Goal: Use online tool/utility

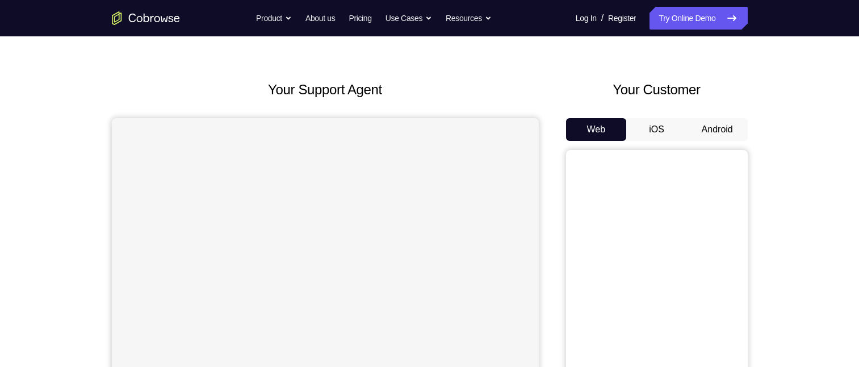
scroll to position [57, 0]
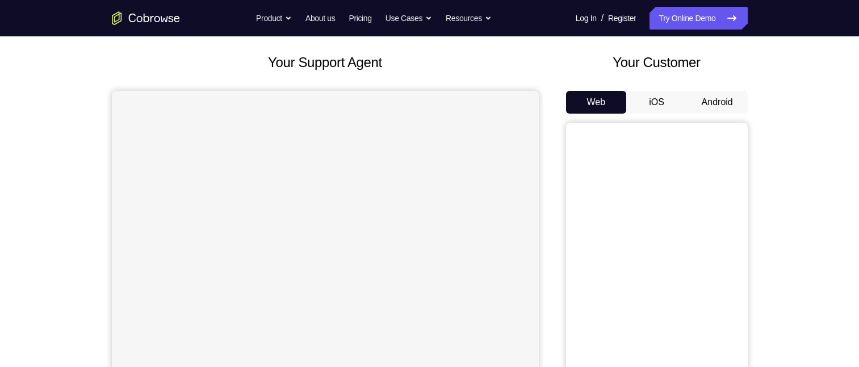
click at [719, 97] on button "Android" at bounding box center [717, 102] width 61 height 23
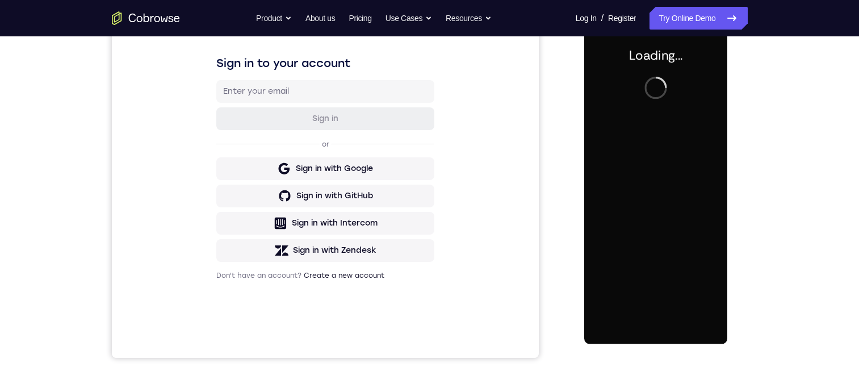
scroll to position [0, 0]
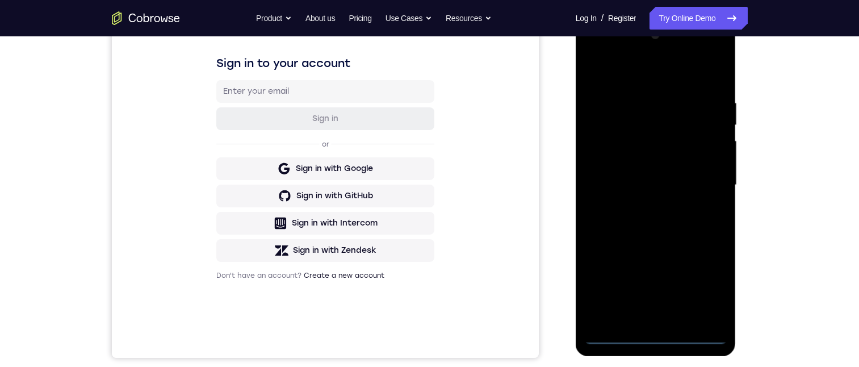
click at [655, 338] on div at bounding box center [655, 185] width 143 height 318
click at [717, 290] on div at bounding box center [655, 185] width 143 height 318
click at [708, 289] on div at bounding box center [655, 185] width 143 height 318
click at [660, 70] on div at bounding box center [655, 185] width 143 height 318
click at [654, 77] on div at bounding box center [655, 185] width 143 height 318
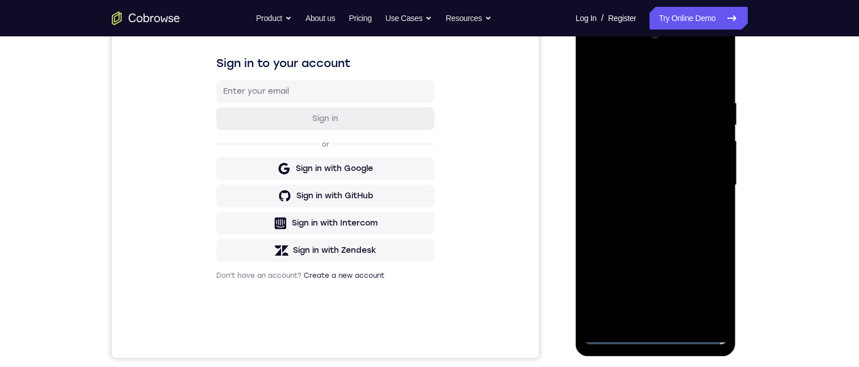
click at [661, 74] on div at bounding box center [655, 185] width 143 height 318
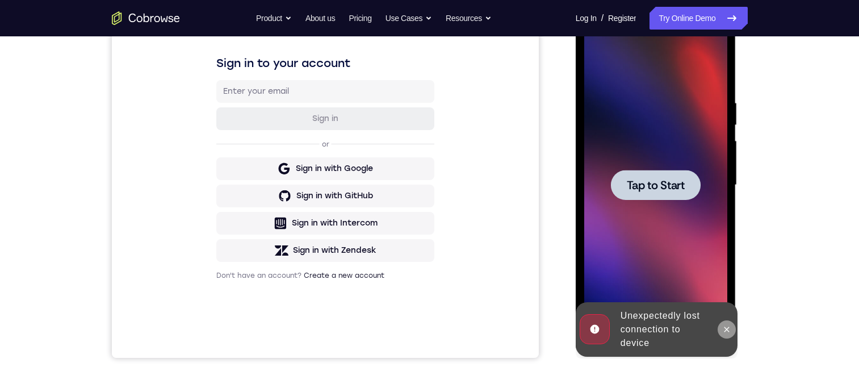
click at [725, 324] on button at bounding box center [726, 329] width 18 height 18
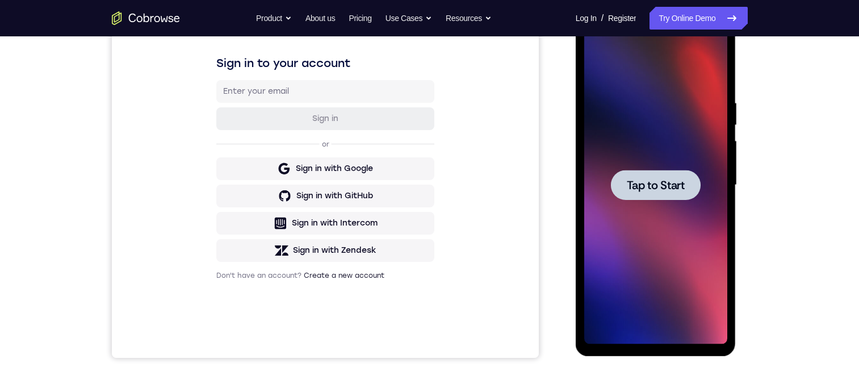
click at [669, 78] on div at bounding box center [655, 185] width 143 height 318
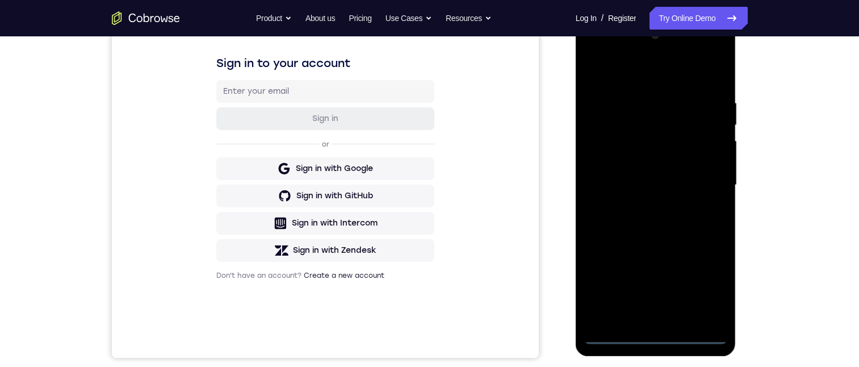
click at [654, 335] on div at bounding box center [655, 185] width 143 height 318
click at [709, 284] on div at bounding box center [655, 185] width 143 height 318
click at [614, 74] on div at bounding box center [655, 185] width 143 height 318
click at [706, 180] on div at bounding box center [655, 185] width 143 height 318
click at [637, 320] on div at bounding box center [655, 185] width 143 height 318
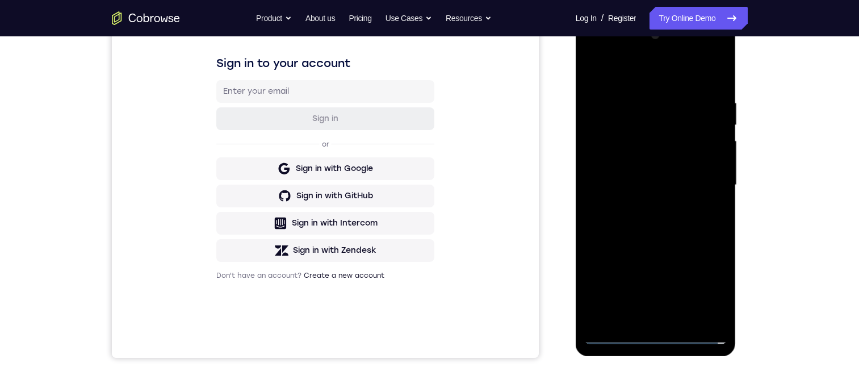
click at [632, 171] on div at bounding box center [655, 185] width 143 height 318
click at [611, 166] on div at bounding box center [655, 185] width 143 height 318
click at [617, 181] on div at bounding box center [655, 185] width 143 height 318
click at [600, 183] on div at bounding box center [655, 185] width 143 height 318
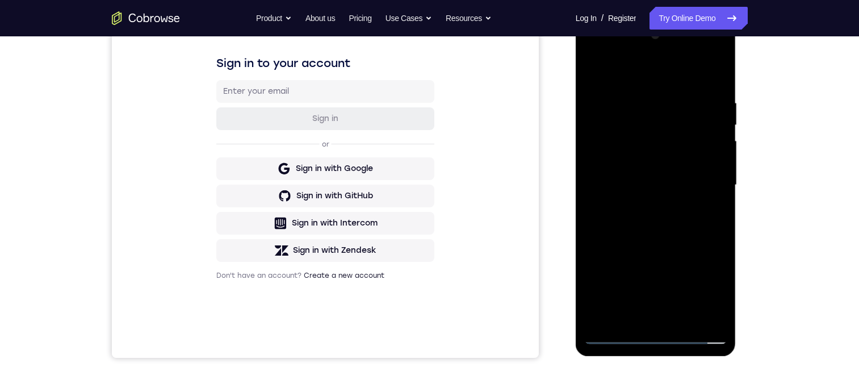
click at [642, 213] on div at bounding box center [655, 185] width 143 height 318
click at [687, 220] on div at bounding box center [655, 185] width 143 height 318
click at [706, 203] on div at bounding box center [655, 185] width 143 height 318
click at [679, 181] on div at bounding box center [655, 185] width 143 height 318
click at [674, 221] on div at bounding box center [655, 185] width 143 height 318
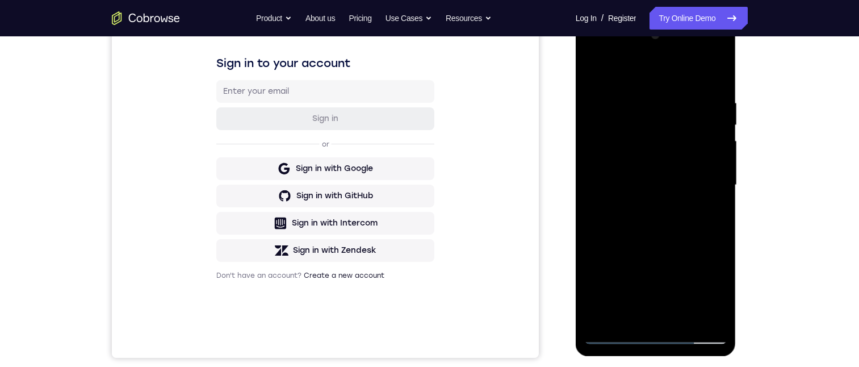
click at [672, 229] on div at bounding box center [655, 185] width 143 height 318
click at [631, 100] on div at bounding box center [655, 185] width 143 height 318
click at [712, 77] on div at bounding box center [655, 185] width 143 height 318
click at [669, 95] on div at bounding box center [655, 185] width 143 height 318
click at [700, 315] on div at bounding box center [655, 185] width 143 height 318
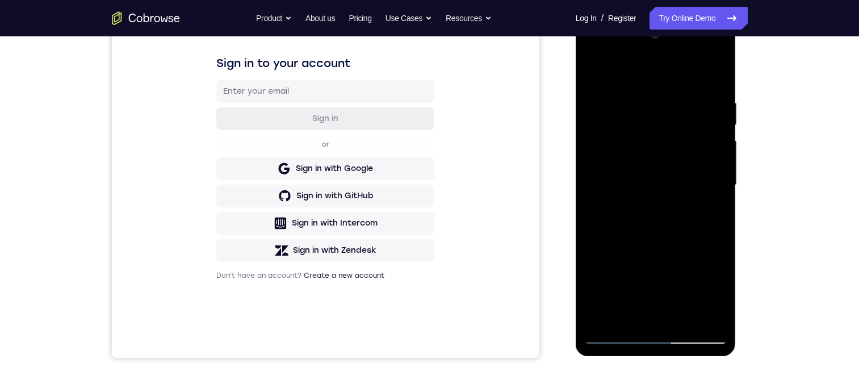
click at [713, 72] on div at bounding box center [655, 185] width 143 height 318
click at [717, 94] on div at bounding box center [655, 185] width 143 height 318
drag, startPoint x: 719, startPoint y: 93, endPoint x: 1377, endPoint y: 108, distance: 659.1
click at [719, 93] on div at bounding box center [655, 185] width 143 height 318
click at [713, 69] on div at bounding box center [655, 185] width 143 height 318
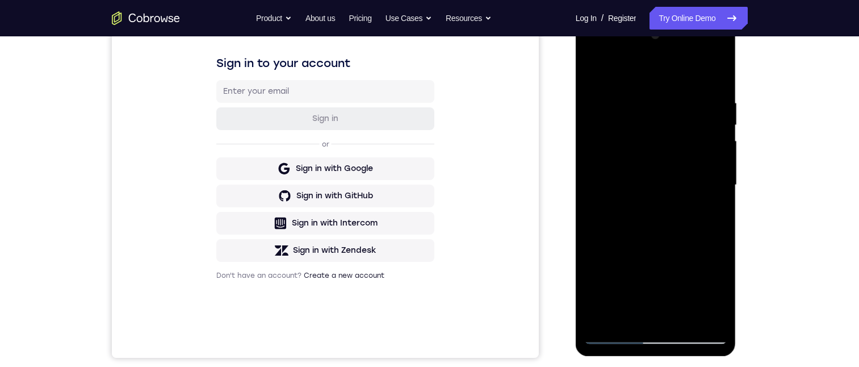
drag, startPoint x: 682, startPoint y: 315, endPoint x: 639, endPoint y: 270, distance: 61.8
click at [639, 270] on div at bounding box center [655, 185] width 143 height 318
click at [648, 287] on div at bounding box center [655, 185] width 143 height 318
drag, startPoint x: 756, startPoint y: 236, endPoint x: 154, endPoint y: 222, distance: 601.8
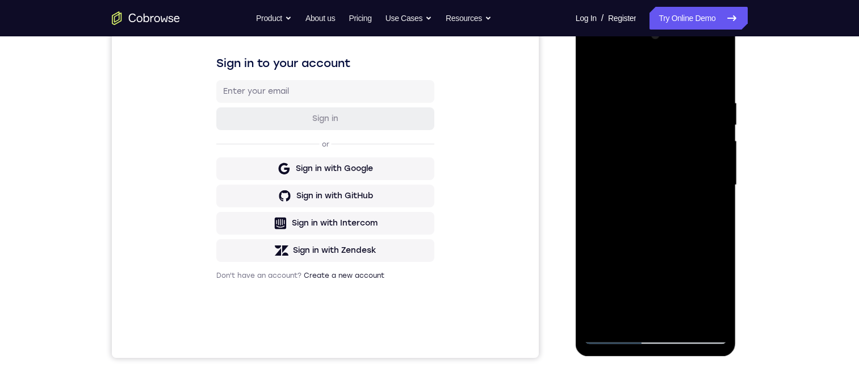
click at [756, 236] on div "Your Support Agent Your Customer Web iOS Android Next Steps We’d be happy to gi…" at bounding box center [429, 240] width 726 height 749
click at [677, 317] on div at bounding box center [655, 185] width 143 height 318
click at [661, 240] on div at bounding box center [655, 185] width 143 height 318
click at [636, 226] on div at bounding box center [655, 185] width 143 height 318
click at [710, 293] on div at bounding box center [655, 185] width 143 height 318
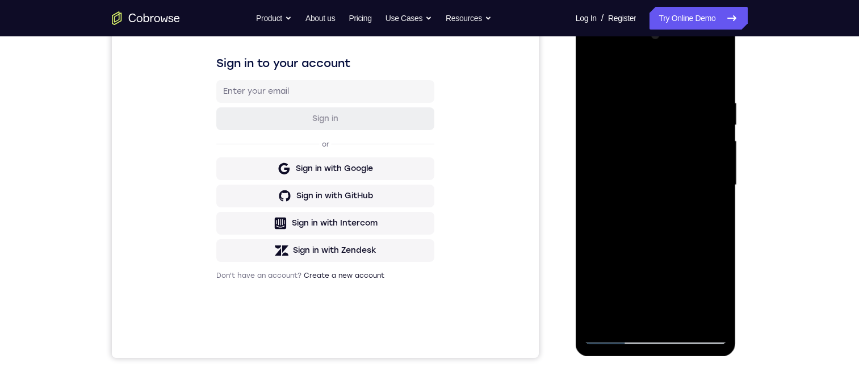
click at [709, 213] on div at bounding box center [655, 185] width 143 height 318
click at [594, 68] on div at bounding box center [655, 185] width 143 height 318
drag, startPoint x: 649, startPoint y: 241, endPoint x: 642, endPoint y: 127, distance: 114.9
click at [656, 116] on div at bounding box center [655, 185] width 143 height 318
click at [638, 255] on div at bounding box center [655, 185] width 143 height 318
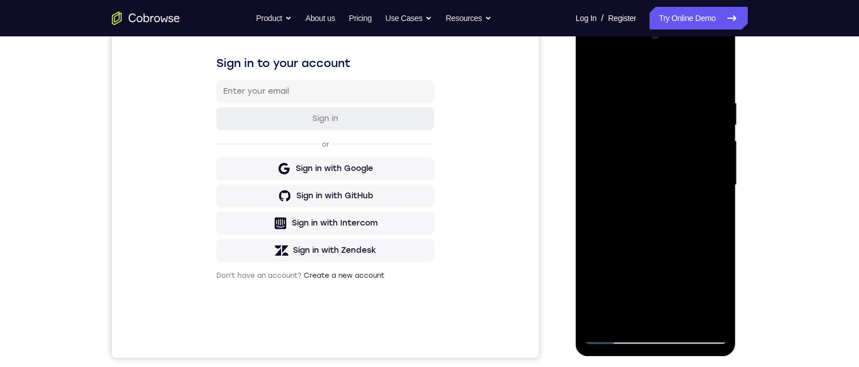
click at [711, 299] on div at bounding box center [655, 185] width 143 height 318
click at [711, 213] on div at bounding box center [655, 185] width 143 height 318
drag, startPoint x: 597, startPoint y: 66, endPoint x: 1316, endPoint y: 316, distance: 761.2
click at [597, 66] on div at bounding box center [655, 185] width 143 height 318
drag, startPoint x: 626, startPoint y: 267, endPoint x: 660, endPoint y: 180, distance: 93.3
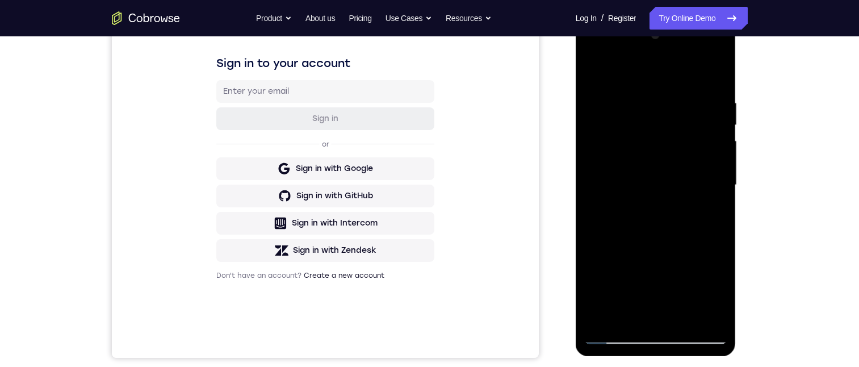
click at [660, 179] on div at bounding box center [655, 185] width 143 height 318
drag, startPoint x: 639, startPoint y: 270, endPoint x: 652, endPoint y: 149, distance: 121.6
click at [652, 149] on div at bounding box center [655, 185] width 143 height 318
drag, startPoint x: 664, startPoint y: 283, endPoint x: 693, endPoint y: 137, distance: 148.2
click at [692, 136] on div at bounding box center [655, 185] width 143 height 318
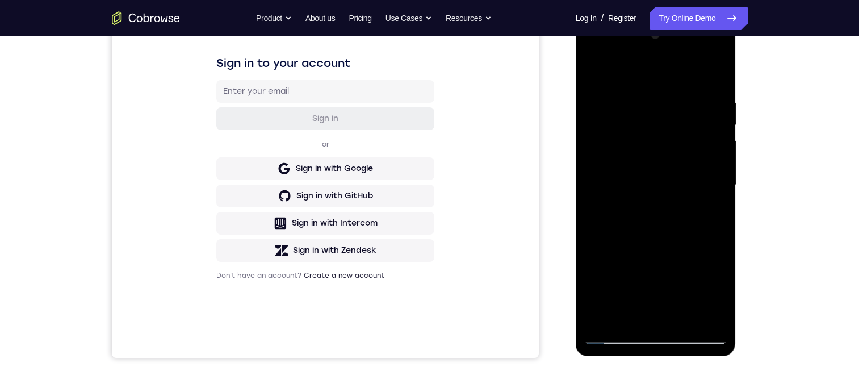
drag, startPoint x: 677, startPoint y: 264, endPoint x: 680, endPoint y: 108, distance: 155.6
click at [687, 105] on div at bounding box center [655, 185] width 143 height 318
click at [595, 65] on div at bounding box center [655, 185] width 143 height 318
drag, startPoint x: 650, startPoint y: 138, endPoint x: 665, endPoint y: 307, distance: 169.8
click at [667, 308] on div at bounding box center [655, 185] width 143 height 318
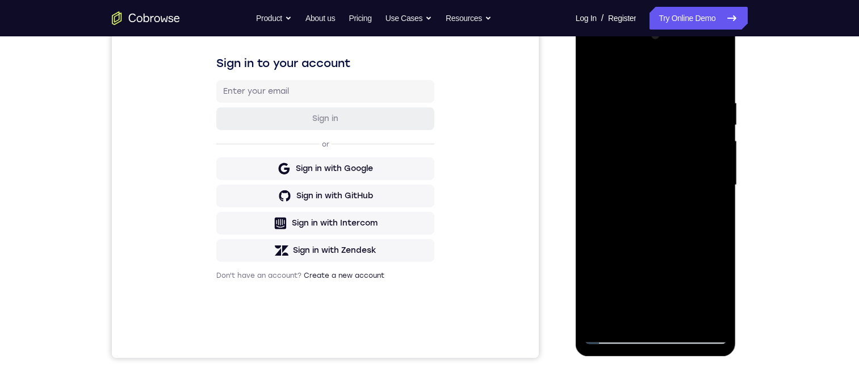
click at [683, 317] on div at bounding box center [655, 185] width 143 height 318
click at [599, 68] on div at bounding box center [655, 185] width 143 height 318
drag, startPoint x: 658, startPoint y: 186, endPoint x: 666, endPoint y: 158, distance: 28.4
click at [666, 158] on div at bounding box center [655, 185] width 143 height 318
click at [648, 269] on div at bounding box center [655, 185] width 143 height 318
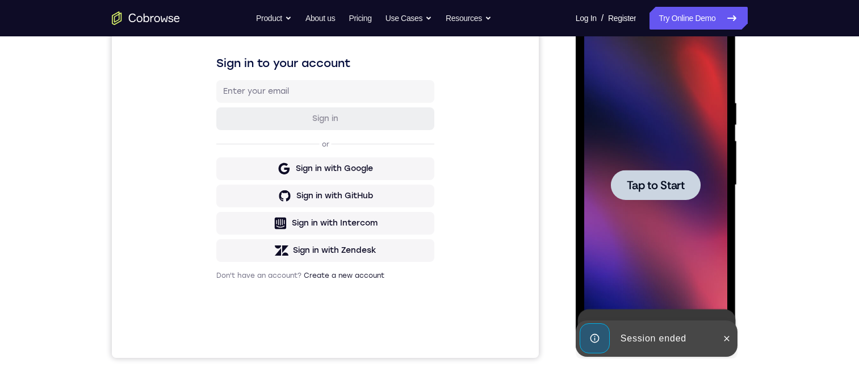
click at [639, 270] on div at bounding box center [655, 185] width 143 height 318
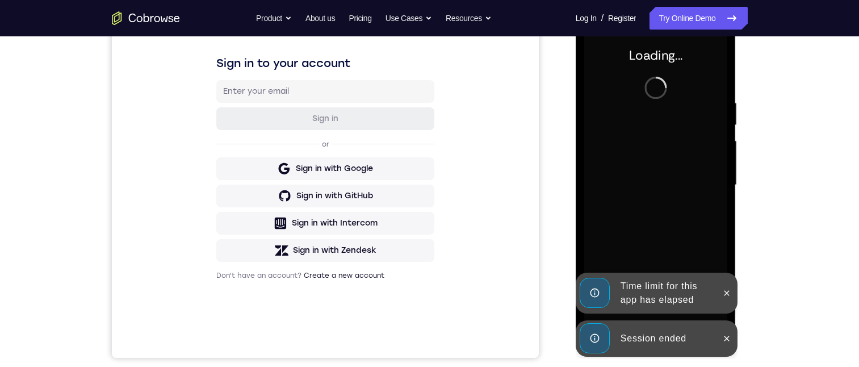
click at [720, 329] on div at bounding box center [726, 338] width 18 height 36
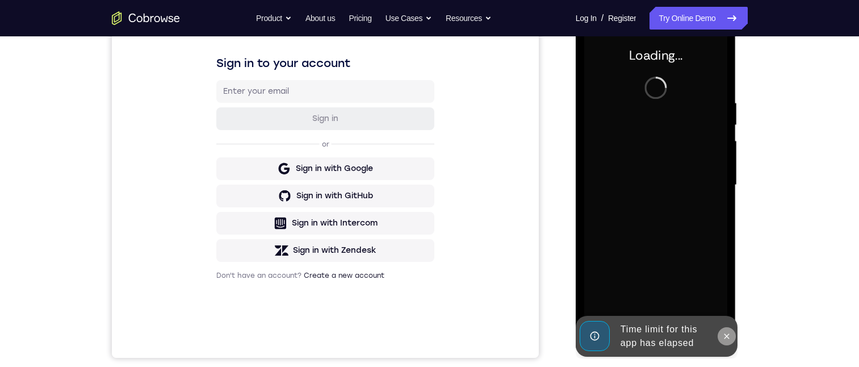
click at [721, 296] on div "Online web based iOS Simulators and Android Emulators. Run iPhone, iPad, Mobile…" at bounding box center [657, 188] width 162 height 341
click at [725, 335] on icon at bounding box center [726, 335] width 5 height 5
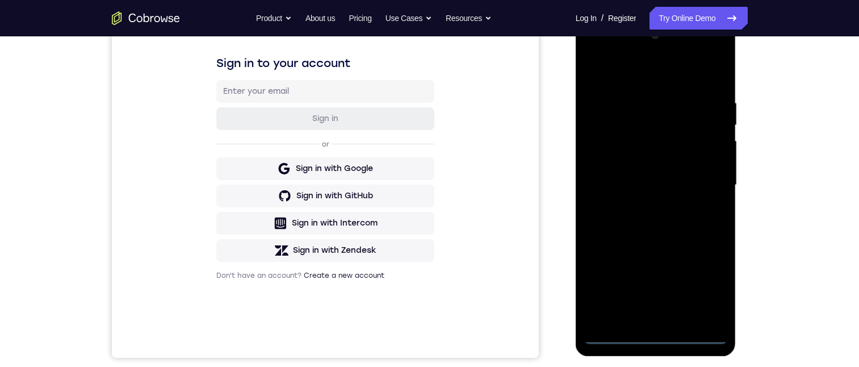
click at [656, 341] on div at bounding box center [655, 185] width 143 height 318
click at [709, 280] on div at bounding box center [655, 185] width 143 height 318
click at [633, 73] on div at bounding box center [655, 185] width 143 height 318
click at [708, 186] on div at bounding box center [655, 185] width 143 height 318
click at [642, 208] on div at bounding box center [655, 185] width 143 height 318
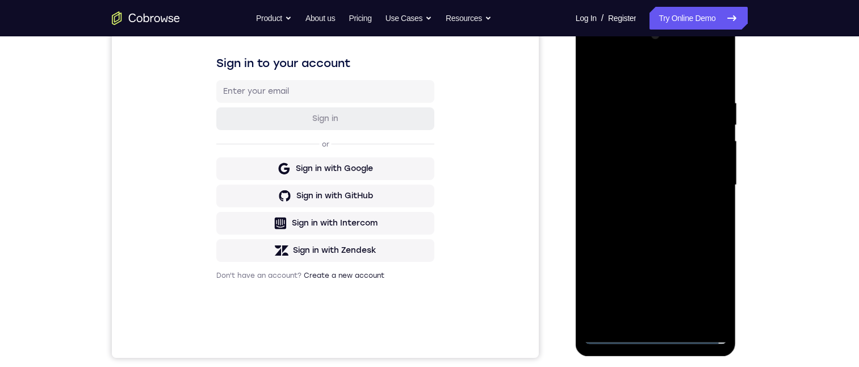
click at [662, 176] on div at bounding box center [655, 185] width 143 height 318
click at [639, 166] on div at bounding box center [655, 185] width 143 height 318
click at [635, 163] on div at bounding box center [655, 185] width 143 height 318
click at [681, 184] on div at bounding box center [655, 185] width 143 height 318
drag, startPoint x: 707, startPoint y: 220, endPoint x: 701, endPoint y: 224, distance: 7.3
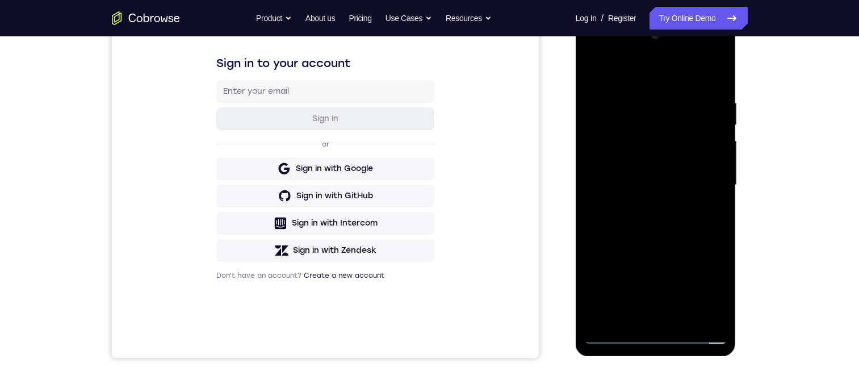
click at [707, 220] on div at bounding box center [655, 185] width 143 height 318
drag, startPoint x: 629, startPoint y: 73, endPoint x: 735, endPoint y: 166, distance: 141.5
click at [737, 83] on html "Online web based iOS Simulators and Android Emulators. Run iPhone, iPad, Mobile…" at bounding box center [657, 188] width 162 height 341
click at [673, 231] on div at bounding box center [655, 185] width 143 height 318
drag, startPoint x: 694, startPoint y: 270, endPoint x: 700, endPoint y: 178, distance: 92.1
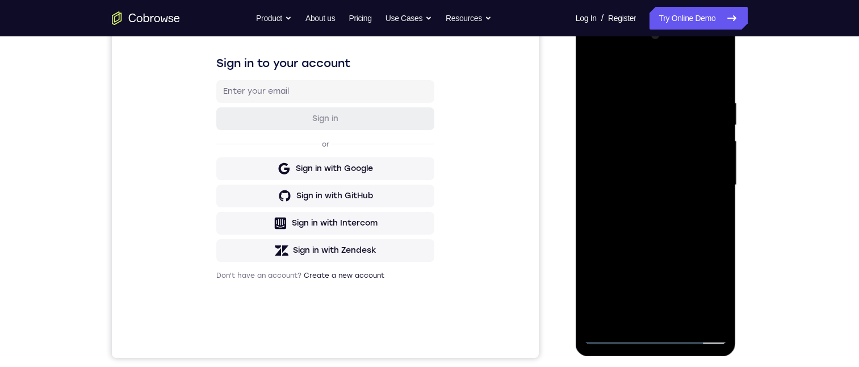
click at [700, 178] on div at bounding box center [655, 185] width 143 height 318
drag, startPoint x: 667, startPoint y: 272, endPoint x: 661, endPoint y: 153, distance: 119.9
click at [661, 152] on div at bounding box center [655, 185] width 143 height 318
drag, startPoint x: 668, startPoint y: 238, endPoint x: 674, endPoint y: 178, distance: 59.9
click at [674, 178] on div at bounding box center [655, 185] width 143 height 318
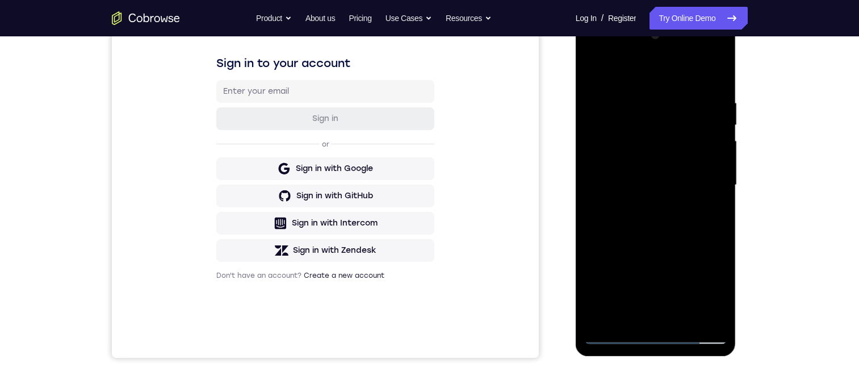
click at [721, 195] on div at bounding box center [655, 185] width 143 height 318
drag, startPoint x: 713, startPoint y: 198, endPoint x: 714, endPoint y: 189, distance: 9.2
click at [712, 198] on div at bounding box center [655, 185] width 143 height 318
click at [714, 189] on div at bounding box center [655, 185] width 143 height 318
drag, startPoint x: 696, startPoint y: 233, endPoint x: 688, endPoint y: 186, distance: 48.3
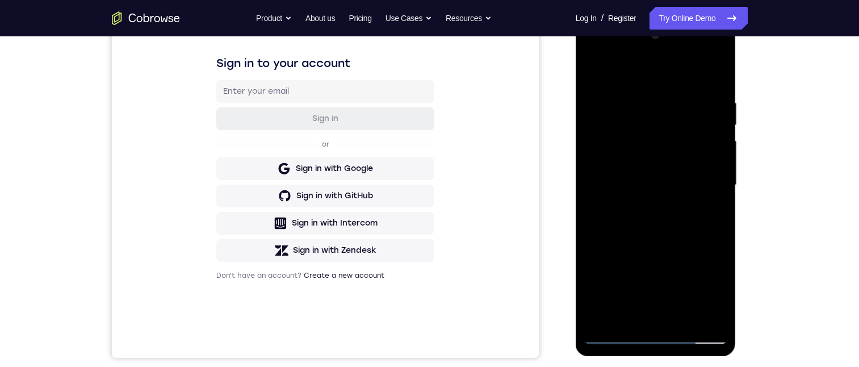
click at [699, 93] on div at bounding box center [655, 185] width 143 height 318
drag, startPoint x: 677, startPoint y: 170, endPoint x: 682, endPoint y: 114, distance: 56.4
click at [682, 114] on div at bounding box center [655, 185] width 143 height 318
click at [683, 314] on div at bounding box center [655, 185] width 143 height 318
click at [665, 248] on div at bounding box center [655, 185] width 143 height 318
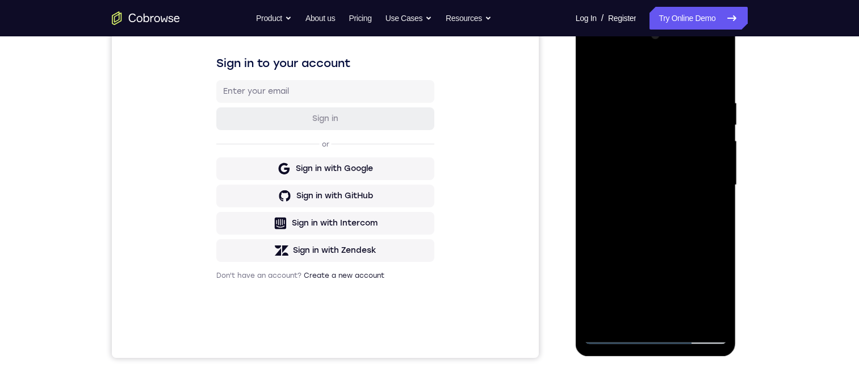
click at [669, 152] on div at bounding box center [655, 185] width 143 height 318
click at [630, 291] on div at bounding box center [655, 185] width 143 height 318
drag, startPoint x: 653, startPoint y: 291, endPoint x: 656, endPoint y: 284, distance: 7.9
click at [653, 289] on div at bounding box center [655, 185] width 143 height 318
click at [656, 285] on div at bounding box center [655, 185] width 143 height 318
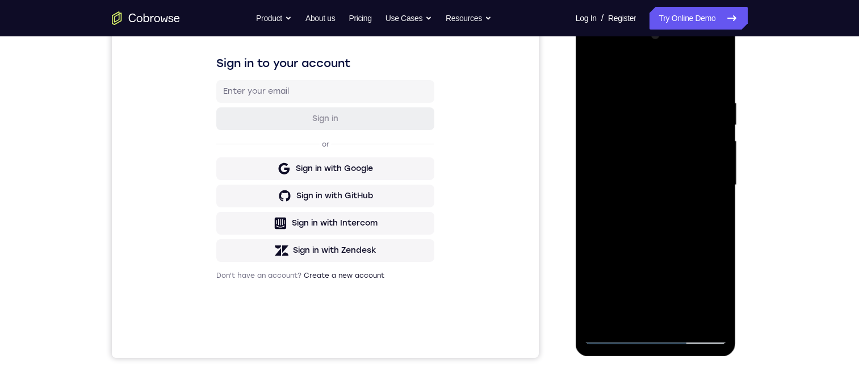
click at [656, 285] on div at bounding box center [655, 185] width 143 height 318
click at [705, 295] on div at bounding box center [655, 185] width 143 height 318
click at [597, 213] on div at bounding box center [655, 185] width 143 height 318
click at [601, 215] on div at bounding box center [655, 185] width 143 height 318
click at [721, 297] on div at bounding box center [655, 185] width 143 height 318
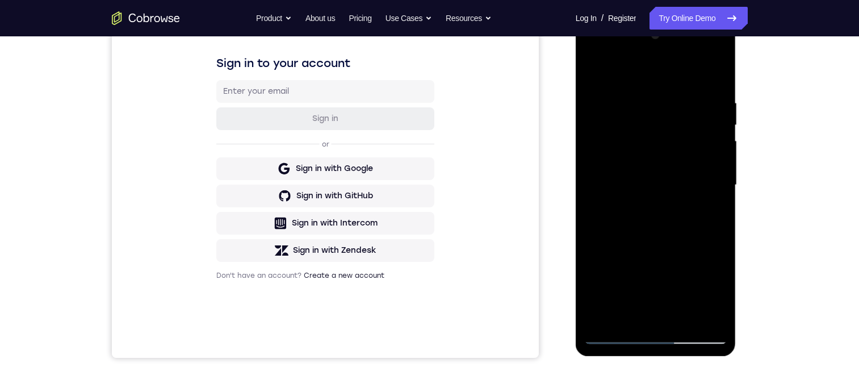
click at [704, 212] on div at bounding box center [655, 185] width 143 height 318
click at [597, 73] on div at bounding box center [655, 185] width 143 height 318
drag, startPoint x: 636, startPoint y: 197, endPoint x: 637, endPoint y: 187, distance: 9.8
click at [637, 187] on div at bounding box center [655, 185] width 143 height 318
click at [645, 127] on div at bounding box center [655, 185] width 143 height 318
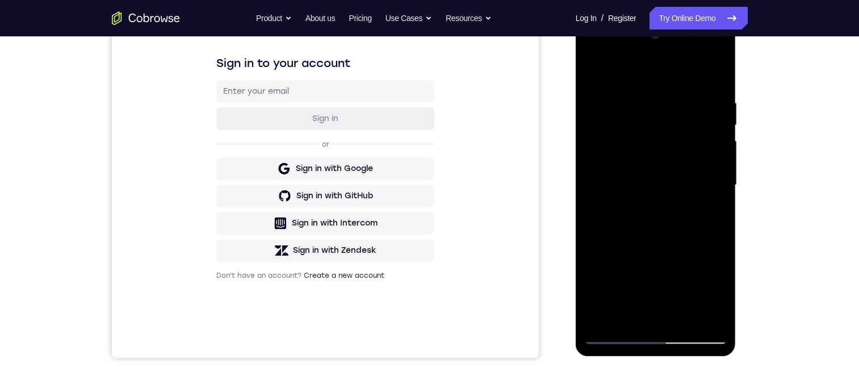
click at [712, 208] on div at bounding box center [655, 185] width 143 height 318
click at [596, 72] on div at bounding box center [655, 185] width 143 height 318
drag, startPoint x: 658, startPoint y: 254, endPoint x: 660, endPoint y: 260, distance: 5.8
click at [660, 260] on div at bounding box center [655, 185] width 143 height 318
click at [595, 66] on div at bounding box center [655, 185] width 143 height 318
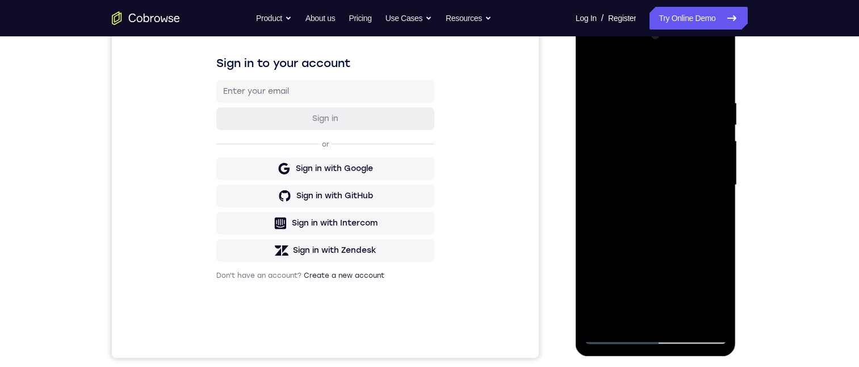
drag, startPoint x: 661, startPoint y: 219, endPoint x: 668, endPoint y: 167, distance: 52.7
click at [668, 167] on div at bounding box center [655, 185] width 143 height 318
drag, startPoint x: 677, startPoint y: 252, endPoint x: 717, endPoint y: 225, distance: 48.8
click at [692, 123] on div at bounding box center [655, 185] width 143 height 318
drag, startPoint x: 681, startPoint y: 256, endPoint x: 679, endPoint y: 131, distance: 124.9
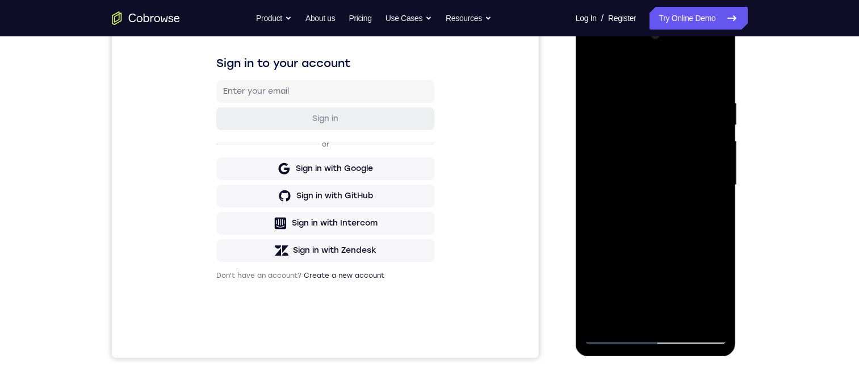
click at [680, 130] on div at bounding box center [655, 185] width 143 height 318
drag, startPoint x: 689, startPoint y: 233, endPoint x: 722, endPoint y: 95, distance: 141.8
click at [723, 94] on div at bounding box center [655, 185] width 143 height 318
click at [596, 324] on div at bounding box center [655, 185] width 143 height 318
click at [602, 317] on div at bounding box center [655, 185] width 143 height 318
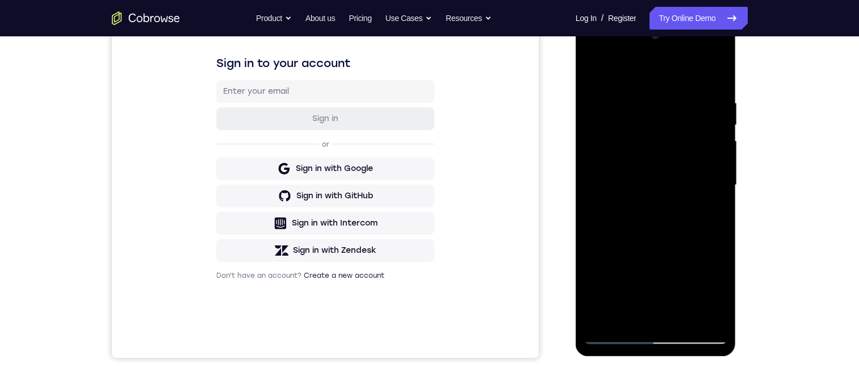
drag, startPoint x: 659, startPoint y: 126, endPoint x: 649, endPoint y: 253, distance: 127.5
click at [658, 260] on div at bounding box center [655, 185] width 143 height 318
drag, startPoint x: 698, startPoint y: 257, endPoint x: 699, endPoint y: 192, distance: 64.7
click at [699, 201] on div at bounding box center [655, 185] width 143 height 318
click at [720, 167] on div at bounding box center [655, 185] width 143 height 318
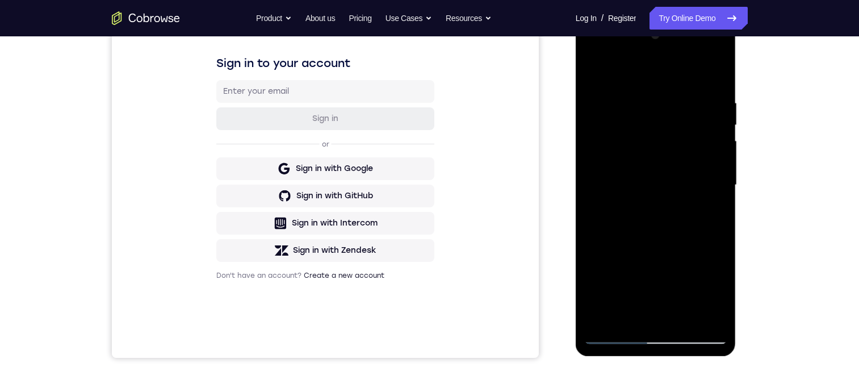
click at [720, 167] on div at bounding box center [655, 185] width 143 height 318
drag, startPoint x: 687, startPoint y: 260, endPoint x: 674, endPoint y: 175, distance: 86.1
click at [690, 145] on div at bounding box center [655, 185] width 143 height 318
drag, startPoint x: 692, startPoint y: 257, endPoint x: 686, endPoint y: 106, distance: 151.1
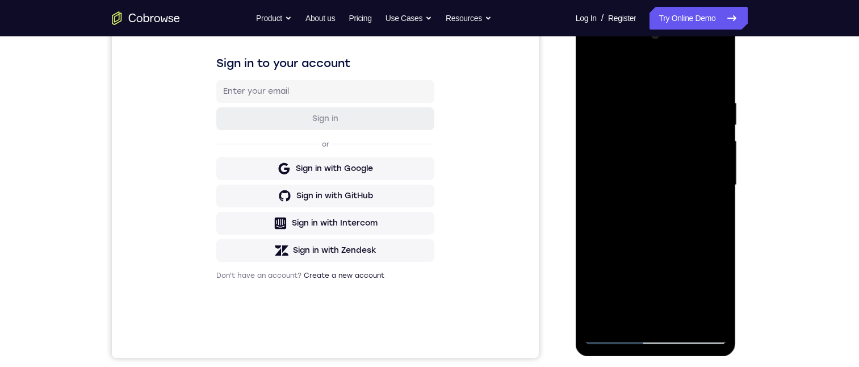
click at [687, 106] on div at bounding box center [655, 185] width 143 height 318
drag, startPoint x: 686, startPoint y: 235, endPoint x: 707, endPoint y: 150, distance: 87.8
click at [716, 76] on div at bounding box center [655, 185] width 143 height 318
click at [721, 198] on div at bounding box center [655, 185] width 143 height 318
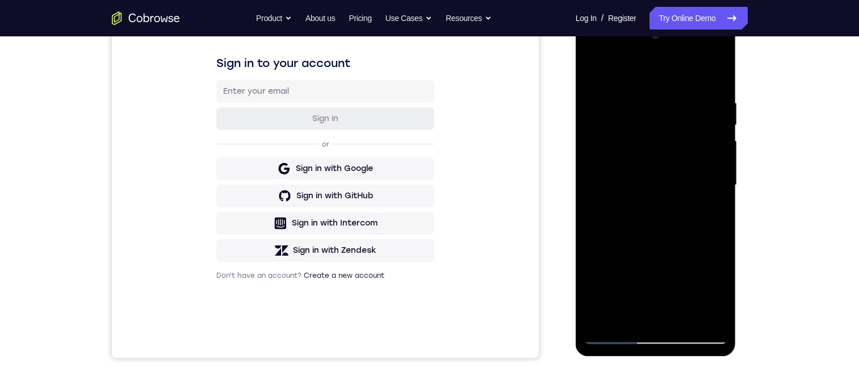
click at [683, 316] on div at bounding box center [655, 185] width 143 height 318
drag, startPoint x: 661, startPoint y: 191, endPoint x: 654, endPoint y: 299, distance: 107.5
click at [660, 299] on div at bounding box center [655, 185] width 143 height 318
click at [591, 65] on div at bounding box center [655, 185] width 143 height 318
drag, startPoint x: 663, startPoint y: 145, endPoint x: 674, endPoint y: 212, distance: 68.4
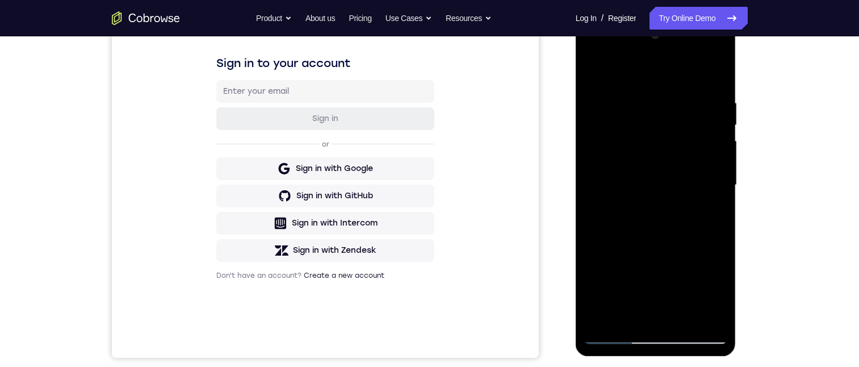
click at [673, 219] on div at bounding box center [655, 185] width 143 height 318
drag, startPoint x: 676, startPoint y: 104, endPoint x: 683, endPoint y: 275, distance: 171.5
click at [671, 297] on div at bounding box center [655, 185] width 143 height 318
drag, startPoint x: 677, startPoint y: 179, endPoint x: 703, endPoint y: 97, distance: 86.0
click at [703, 97] on div at bounding box center [655, 185] width 143 height 318
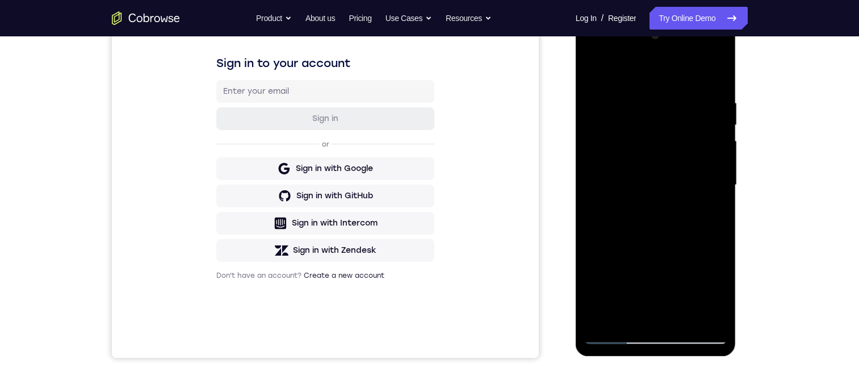
drag, startPoint x: 645, startPoint y: 230, endPoint x: 633, endPoint y: 137, distance: 93.8
click at [633, 84] on div at bounding box center [655, 185] width 143 height 318
drag, startPoint x: 687, startPoint y: 237, endPoint x: 687, endPoint y: 136, distance: 101.0
click at [687, 136] on div at bounding box center [655, 185] width 143 height 318
drag, startPoint x: 681, startPoint y: 251, endPoint x: 687, endPoint y: 76, distance: 174.9
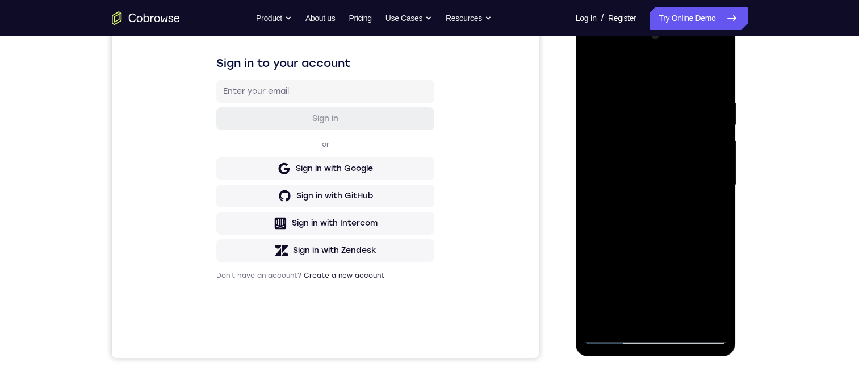
click at [687, 63] on div at bounding box center [655, 185] width 143 height 318
drag, startPoint x: 692, startPoint y: 151, endPoint x: 715, endPoint y: 43, distance: 110.8
click at [715, 22] on div at bounding box center [656, 187] width 161 height 338
click at [717, 179] on div at bounding box center [655, 185] width 143 height 318
click at [717, 177] on div at bounding box center [655, 185] width 143 height 318
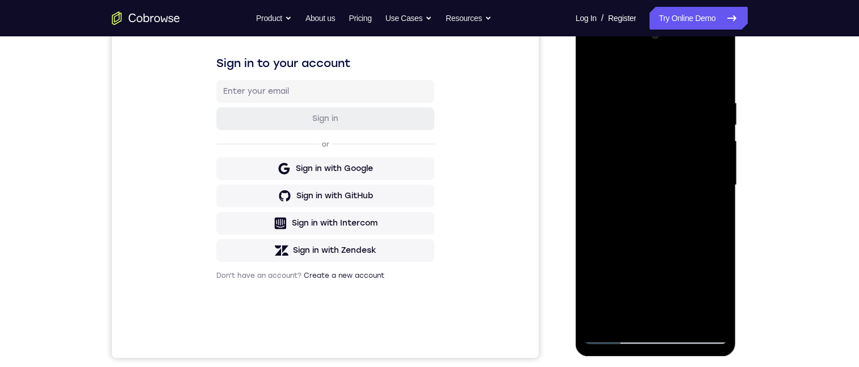
click at [717, 177] on div at bounding box center [655, 185] width 143 height 318
click at [717, 176] on div at bounding box center [655, 185] width 143 height 318
drag, startPoint x: 704, startPoint y: 233, endPoint x: 706, endPoint y: 77, distance: 155.5
click at [706, 77] on div at bounding box center [655, 185] width 143 height 318
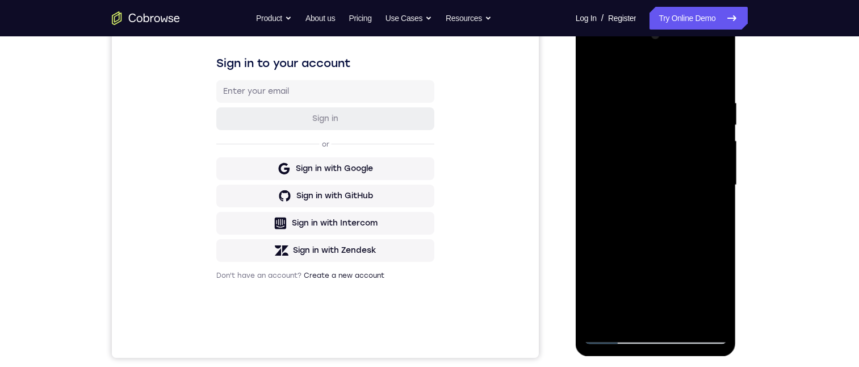
drag, startPoint x: 695, startPoint y: 270, endPoint x: 695, endPoint y: 111, distance: 158.9
click at [695, 110] on div at bounding box center [655, 185] width 143 height 318
drag, startPoint x: 693, startPoint y: 242, endPoint x: 696, endPoint y: 285, distance: 43.2
click at [696, 285] on div at bounding box center [655, 185] width 143 height 318
click at [717, 192] on div at bounding box center [655, 185] width 143 height 318
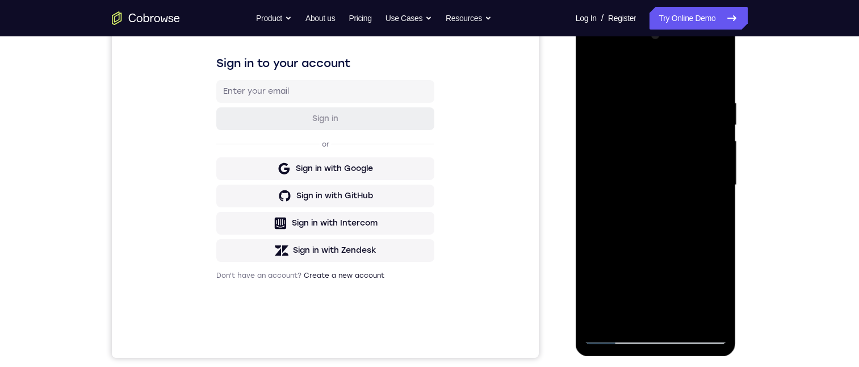
click at [718, 192] on div at bounding box center [655, 185] width 143 height 318
click at [719, 191] on div at bounding box center [655, 185] width 143 height 318
click at [719, 190] on div at bounding box center [655, 185] width 143 height 318
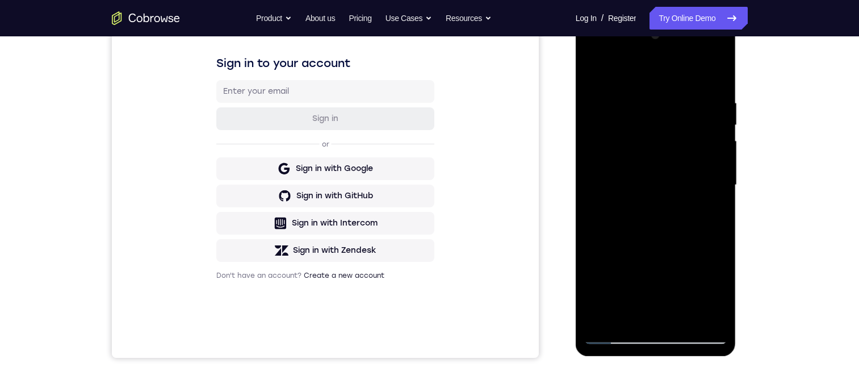
click at [719, 190] on div at bounding box center [655, 185] width 143 height 318
click at [720, 189] on div at bounding box center [655, 185] width 143 height 318
click at [721, 192] on div at bounding box center [655, 185] width 143 height 318
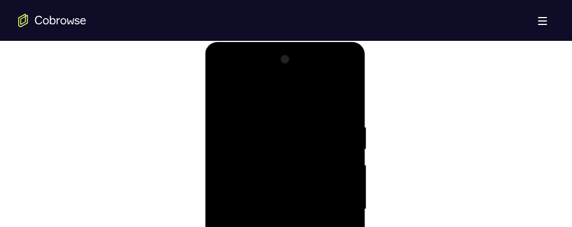
scroll to position [700, 0]
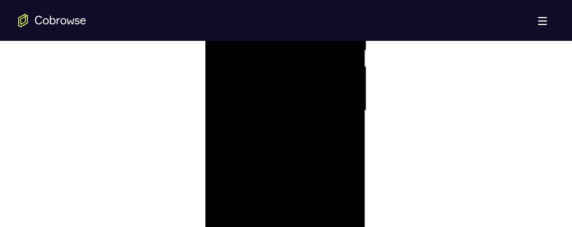
drag, startPoint x: 327, startPoint y: 152, endPoint x: 329, endPoint y: 81, distance: 71.0
click at [329, 83] on div at bounding box center [284, 111] width 143 height 318
drag, startPoint x: 325, startPoint y: 103, endPoint x: 339, endPoint y: 45, distance: 59.1
click at [348, 12] on div at bounding box center [284, 111] width 143 height 318
drag, startPoint x: 310, startPoint y: 85, endPoint x: 308, endPoint y: 161, distance: 75.5
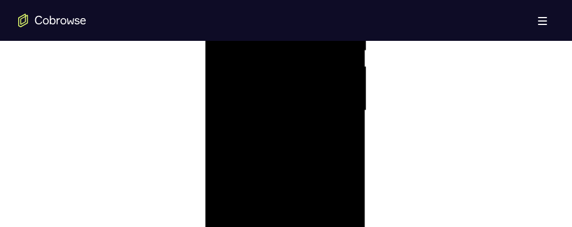
click at [308, 161] on div at bounding box center [284, 111] width 143 height 318
click at [222, 189] on div at bounding box center [284, 111] width 143 height 318
drag, startPoint x: 320, startPoint y: 193, endPoint x: 334, endPoint y: 70, distance: 124.0
click at [339, 52] on div at bounding box center [284, 111] width 143 height 318
drag, startPoint x: 317, startPoint y: 196, endPoint x: 340, endPoint y: 69, distance: 129.7
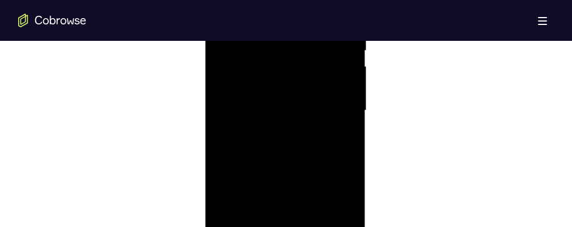
click at [340, 68] on div at bounding box center [284, 111] width 143 height 318
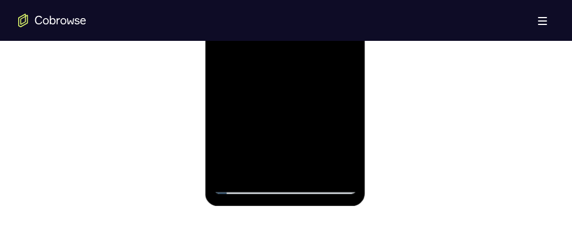
click at [312, 169] on div at bounding box center [284, 35] width 143 height 318
drag, startPoint x: 304, startPoint y: 90, endPoint x: 299, endPoint y: 22, distance: 68.3
click at [316, 0] on div at bounding box center [284, 35] width 143 height 318
drag, startPoint x: 294, startPoint y: 88, endPoint x: 322, endPoint y: -6, distance: 97.7
click at [322, 0] on div at bounding box center [284, 35] width 143 height 318
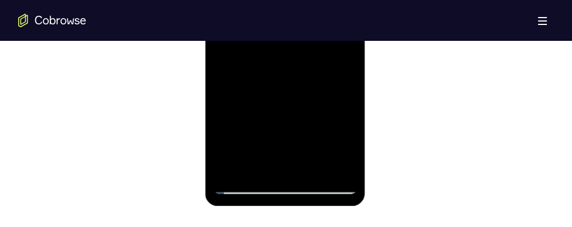
drag, startPoint x: 300, startPoint y: 24, endPoint x: 305, endPoint y: -23, distance: 46.8
click at [321, 0] on div at bounding box center [284, 35] width 143 height 318
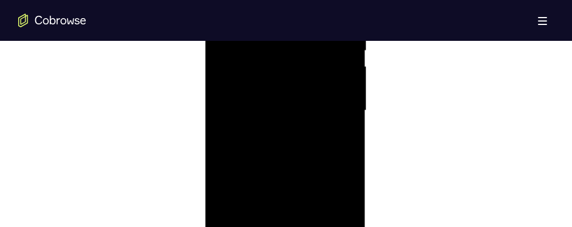
drag, startPoint x: 300, startPoint y: 218, endPoint x: 300, endPoint y: 225, distance: 6.8
click at [297, 247] on div at bounding box center [284, 111] width 143 height 318
drag, startPoint x: 292, startPoint y: 121, endPoint x: 254, endPoint y: 247, distance: 131.2
click at [254, 247] on div at bounding box center [284, 111] width 143 height 318
drag, startPoint x: 278, startPoint y: 161, endPoint x: 278, endPoint y: 209, distance: 47.7
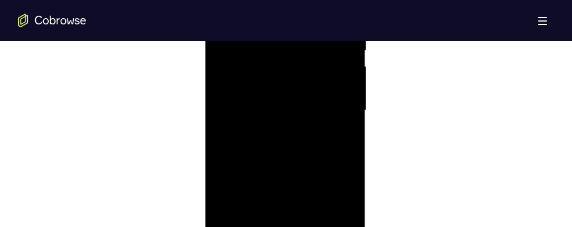
click at [278, 209] on div at bounding box center [284, 111] width 143 height 318
drag, startPoint x: 274, startPoint y: 159, endPoint x: 286, endPoint y: 207, distance: 49.3
click at [277, 216] on div at bounding box center [284, 111] width 143 height 318
click at [260, 12] on div at bounding box center [284, 111] width 143 height 318
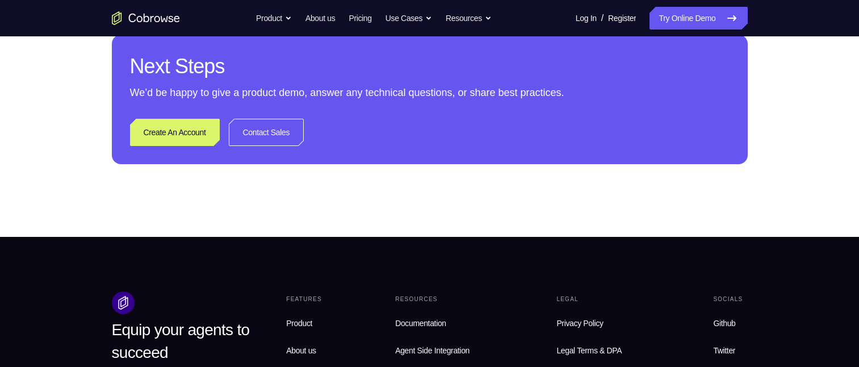
scroll to position [228, 0]
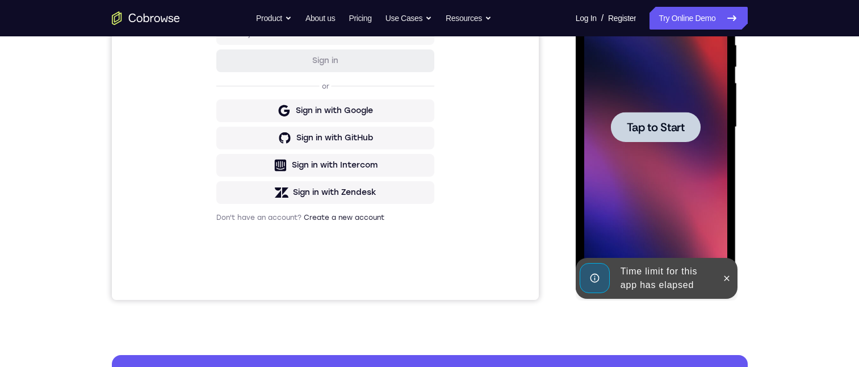
click at [616, 34] on div at bounding box center [655, 127] width 143 height 318
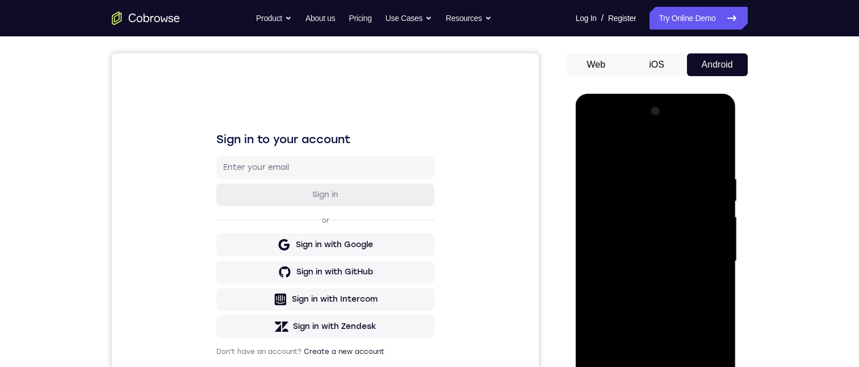
scroll to position [151, 0]
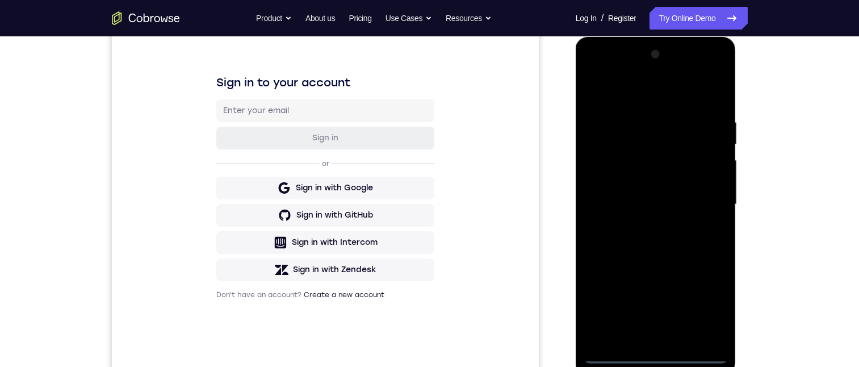
click at [654, 355] on div at bounding box center [655, 204] width 143 height 318
click at [709, 308] on div at bounding box center [655, 204] width 143 height 318
click at [619, 93] on div at bounding box center [655, 204] width 143 height 318
click at [702, 201] on div at bounding box center [655, 204] width 143 height 318
click at [642, 226] on div at bounding box center [655, 204] width 143 height 318
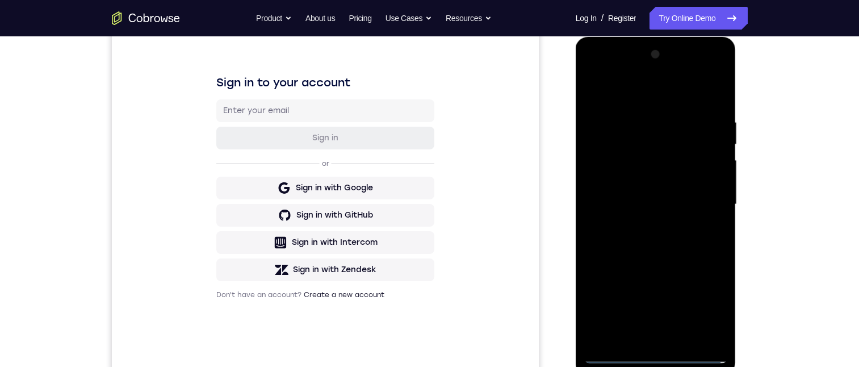
click at [647, 192] on div at bounding box center [655, 204] width 143 height 318
click at [621, 177] on div at bounding box center [655, 204] width 143 height 318
click at [687, 204] on div at bounding box center [655, 204] width 143 height 318
drag, startPoint x: 681, startPoint y: 242, endPoint x: 690, endPoint y: 241, distance: 8.6
click at [683, 242] on div at bounding box center [655, 204] width 143 height 318
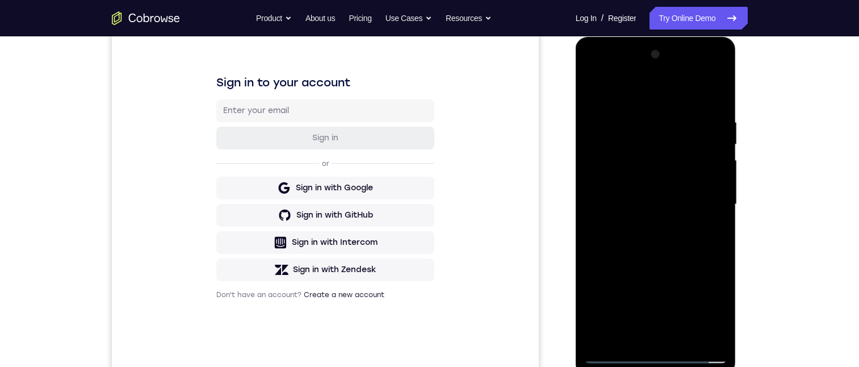
click at [693, 250] on div at bounding box center [655, 204] width 143 height 318
click at [724, 241] on div at bounding box center [655, 204] width 143 height 318
click at [682, 337] on div at bounding box center [655, 204] width 143 height 318
click at [663, 258] on div at bounding box center [655, 204] width 143 height 318
click at [679, 226] on div at bounding box center [655, 204] width 143 height 318
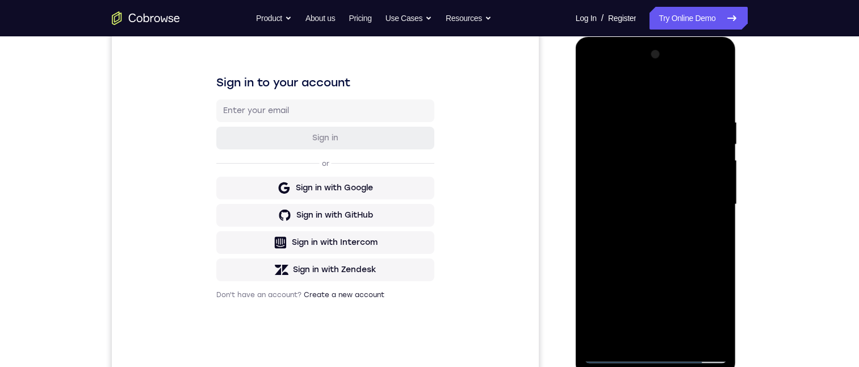
click at [642, 103] on div at bounding box center [655, 204] width 143 height 318
click at [639, 136] on div at bounding box center [655, 204] width 143 height 318
click at [705, 231] on div at bounding box center [655, 204] width 143 height 318
click at [595, 87] on div at bounding box center [655, 204] width 143 height 318
click at [639, 198] on div at bounding box center [655, 204] width 143 height 318
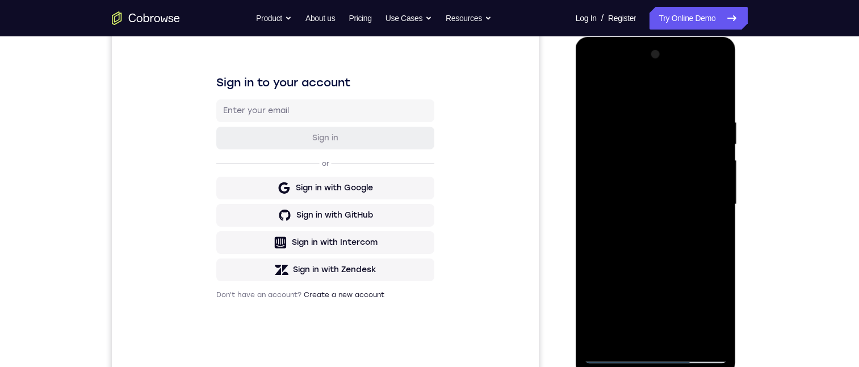
click at [706, 236] on div at bounding box center [655, 204] width 143 height 318
click at [590, 92] on div at bounding box center [655, 204] width 143 height 318
drag, startPoint x: 657, startPoint y: 255, endPoint x: 659, endPoint y: 183, distance: 72.1
click at [662, 184] on div at bounding box center [655, 204] width 143 height 318
drag, startPoint x: 650, startPoint y: 277, endPoint x: 644, endPoint y: 200, distance: 76.9
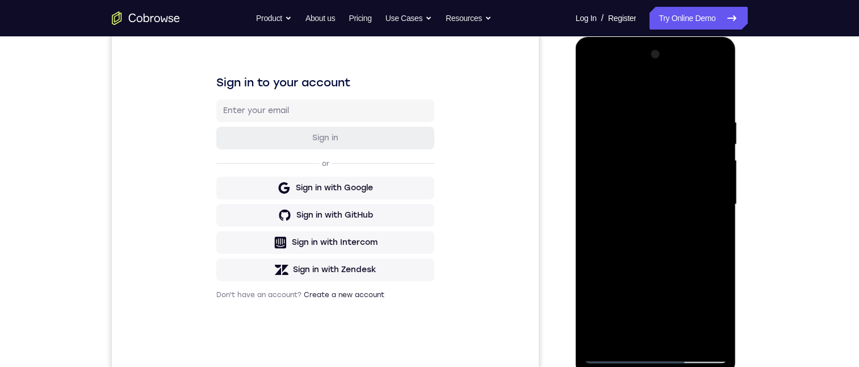
click at [644, 200] on div at bounding box center [655, 204] width 143 height 318
drag, startPoint x: 649, startPoint y: 188, endPoint x: 628, endPoint y: 318, distance: 131.7
click at [627, 318] on div at bounding box center [655, 204] width 143 height 318
drag, startPoint x: 653, startPoint y: 194, endPoint x: 631, endPoint y: 329, distance: 137.4
click at [632, 329] on div at bounding box center [655, 204] width 143 height 318
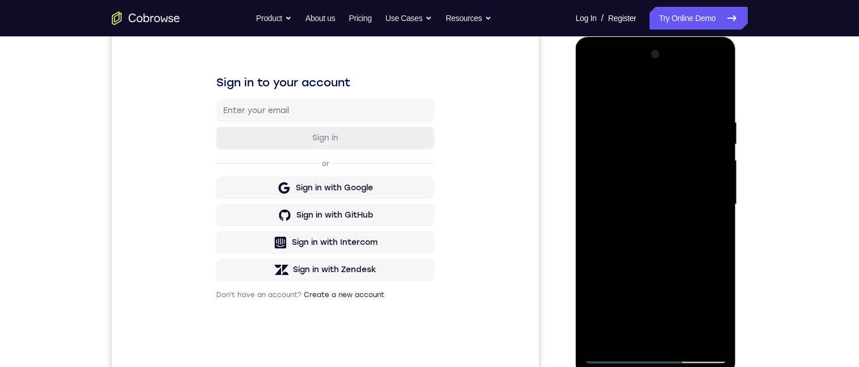
click at [645, 125] on div at bounding box center [655, 204] width 143 height 318
click at [714, 226] on div at bounding box center [655, 204] width 143 height 318
click at [708, 228] on div at bounding box center [655, 204] width 143 height 318
click at [595, 90] on div at bounding box center [655, 204] width 143 height 318
click at [652, 174] on div at bounding box center [655, 204] width 143 height 318
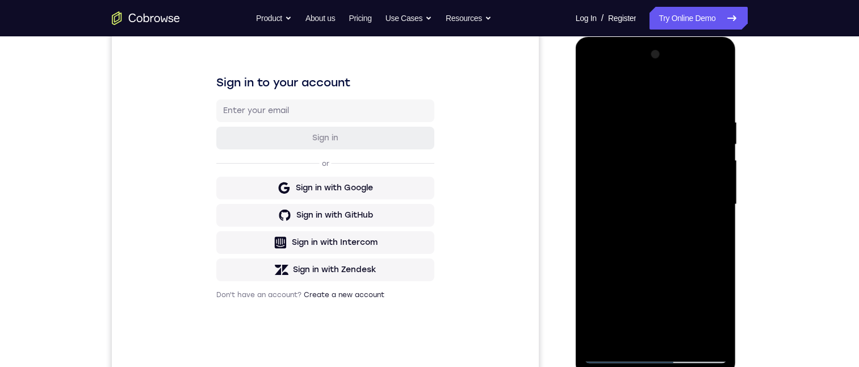
click at [597, 94] on div at bounding box center [655, 204] width 143 height 318
click at [594, 94] on div at bounding box center [655, 204] width 143 height 318
drag, startPoint x: 670, startPoint y: 178, endPoint x: 697, endPoint y: 70, distance: 111.8
click at [697, 70] on div at bounding box center [655, 204] width 143 height 318
drag, startPoint x: 667, startPoint y: 264, endPoint x: 703, endPoint y: 124, distance: 144.3
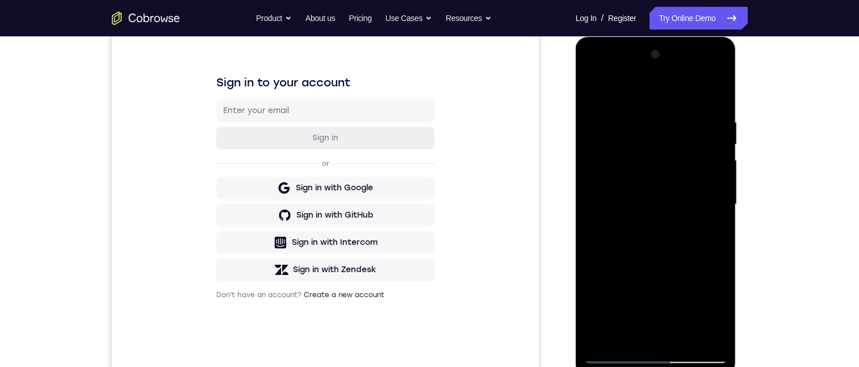
click at [703, 125] on div at bounding box center [655, 204] width 143 height 318
drag, startPoint x: 667, startPoint y: 119, endPoint x: 658, endPoint y: 60, distance: 59.6
click at [659, 59] on div at bounding box center [655, 204] width 143 height 318
click at [718, 225] on div at bounding box center [655, 204] width 143 height 318
click at [719, 225] on div at bounding box center [655, 204] width 143 height 318
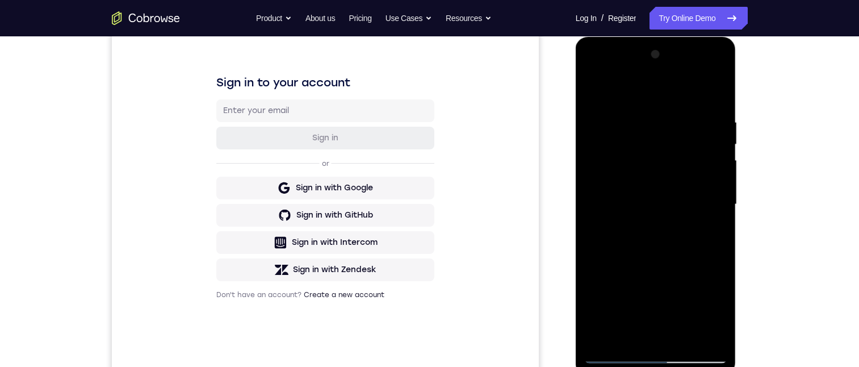
click at [719, 225] on div at bounding box center [655, 204] width 143 height 318
drag, startPoint x: 703, startPoint y: 293, endPoint x: 653, endPoint y: 117, distance: 182.9
click at [653, 117] on div at bounding box center [655, 204] width 143 height 318
drag, startPoint x: 674, startPoint y: 248, endPoint x: 684, endPoint y: 128, distance: 120.8
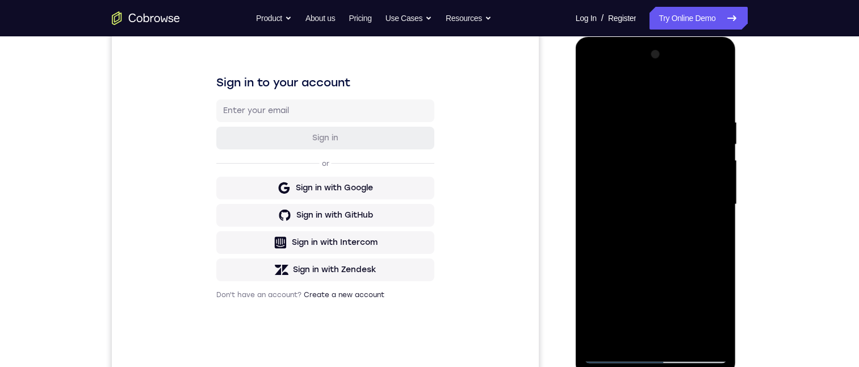
click at [683, 127] on div at bounding box center [655, 204] width 143 height 318
click at [716, 189] on div at bounding box center [655, 204] width 143 height 318
drag, startPoint x: 709, startPoint y: 255, endPoint x: 689, endPoint y: 68, distance: 187.8
click at [690, 70] on div at bounding box center [655, 204] width 143 height 318
click at [718, 213] on div at bounding box center [655, 204] width 143 height 318
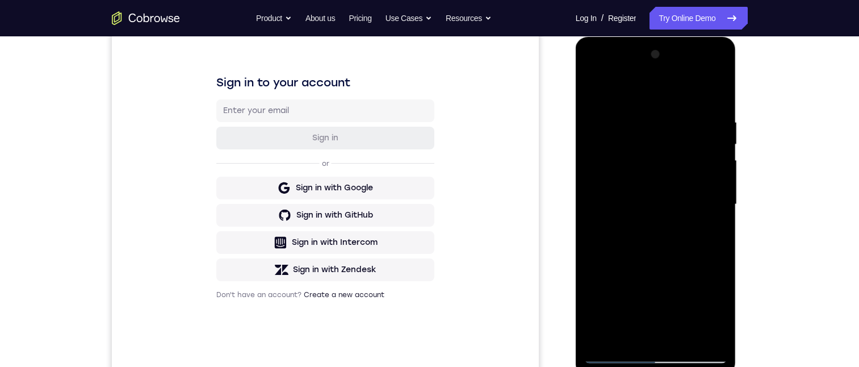
click at [719, 214] on div at bounding box center [655, 204] width 143 height 318
click at [717, 217] on div at bounding box center [655, 204] width 143 height 318
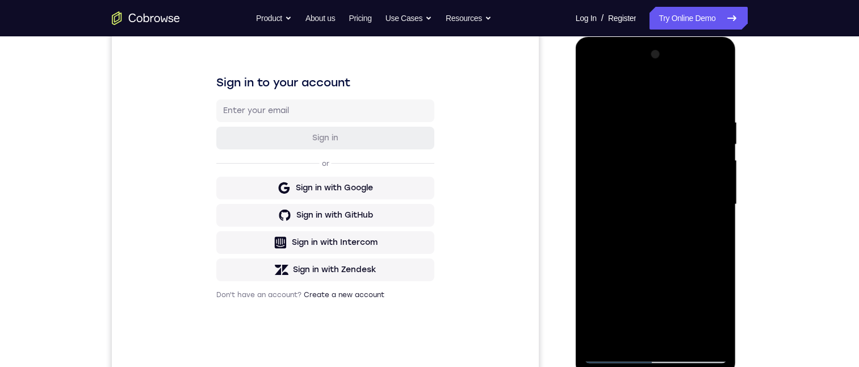
click at [717, 217] on div at bounding box center [655, 204] width 143 height 318
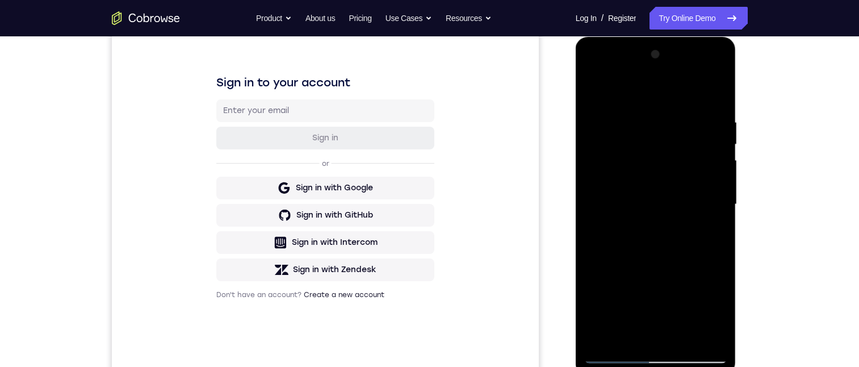
click at [717, 217] on div at bounding box center [655, 204] width 143 height 318
drag, startPoint x: 706, startPoint y: 264, endPoint x: 677, endPoint y: 108, distance: 159.3
click at [678, 106] on div at bounding box center [655, 204] width 143 height 318
drag, startPoint x: 649, startPoint y: 219, endPoint x: 647, endPoint y: 125, distance: 93.7
click at [647, 127] on div at bounding box center [655, 204] width 143 height 318
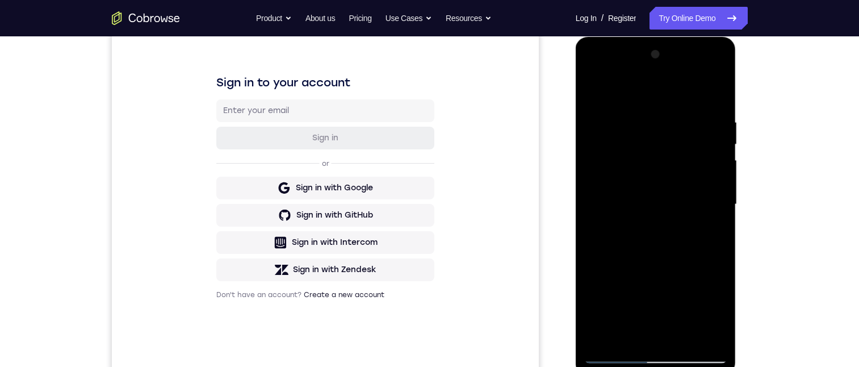
drag, startPoint x: 652, startPoint y: 103, endPoint x: 653, endPoint y: 98, distance: 5.9
click at [653, 98] on div at bounding box center [655, 204] width 143 height 318
drag, startPoint x: 661, startPoint y: 216, endPoint x: 675, endPoint y: 95, distance: 121.7
click at [673, 96] on div at bounding box center [655, 204] width 143 height 318
drag, startPoint x: 672, startPoint y: 285, endPoint x: 665, endPoint y: 144, distance: 141.5
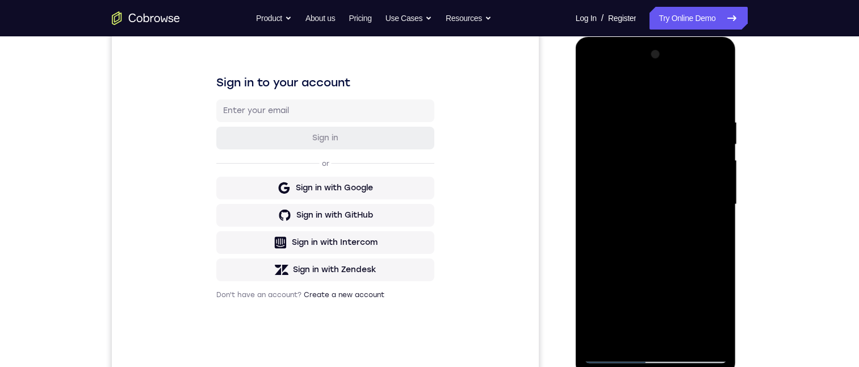
click at [665, 140] on div at bounding box center [655, 204] width 143 height 318
drag, startPoint x: 677, startPoint y: 299, endPoint x: 689, endPoint y: 160, distance: 139.6
click at [702, 144] on div at bounding box center [655, 204] width 143 height 318
drag, startPoint x: 667, startPoint y: 246, endPoint x: 665, endPoint y: 221, distance: 24.5
click at [665, 221] on div at bounding box center [655, 204] width 143 height 318
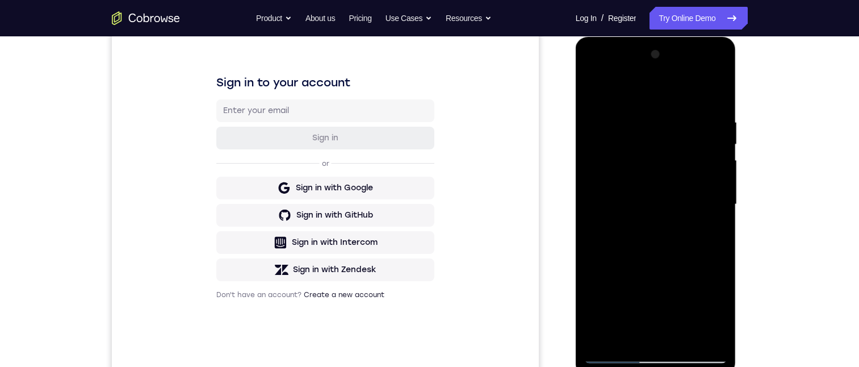
drag, startPoint x: 660, startPoint y: 293, endPoint x: 658, endPoint y: 184, distance: 109.0
click at [658, 184] on div at bounding box center [655, 204] width 143 height 318
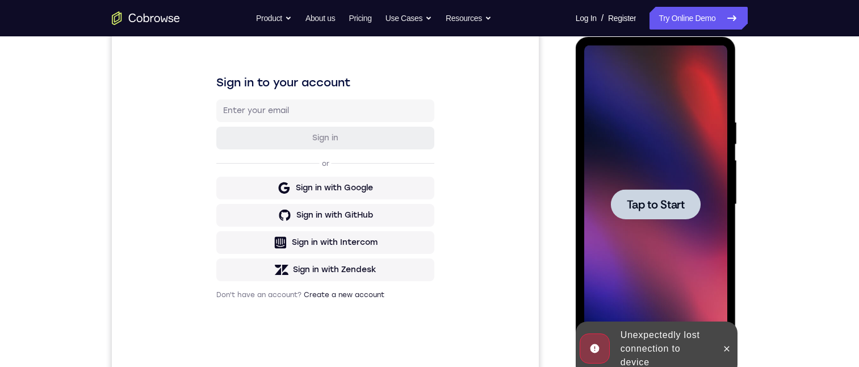
drag, startPoint x: 724, startPoint y: 352, endPoint x: 721, endPoint y: 346, distance: 6.6
click at [724, 350] on icon at bounding box center [726, 348] width 9 height 9
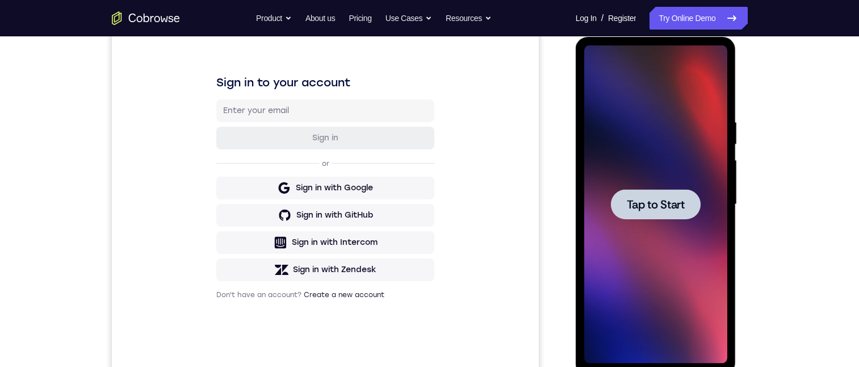
click at [691, 334] on div at bounding box center [655, 204] width 143 height 318
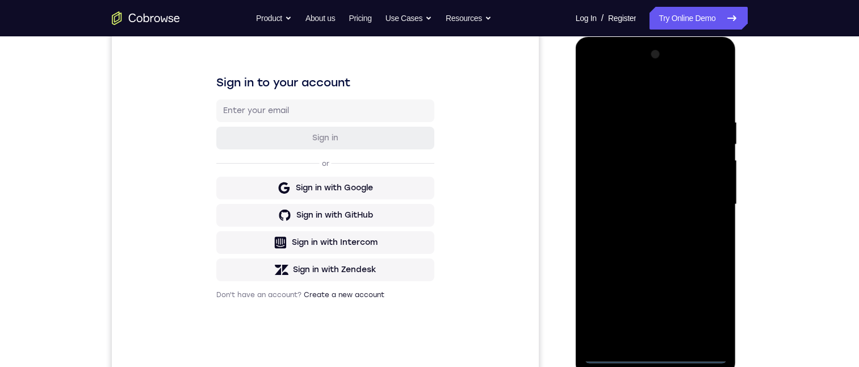
click at [654, 355] on div at bounding box center [655, 204] width 143 height 318
click at [697, 303] on div at bounding box center [655, 204] width 143 height 318
click at [632, 91] on div at bounding box center [655, 204] width 143 height 318
click at [692, 194] on div at bounding box center [655, 204] width 143 height 318
click at [642, 222] on div at bounding box center [655, 204] width 143 height 318
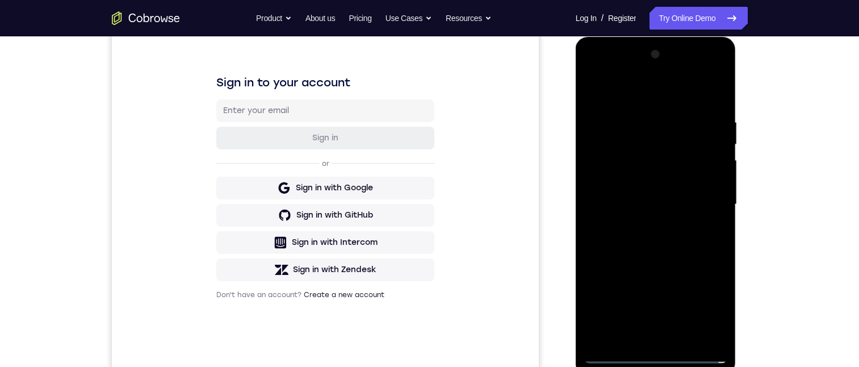
click at [643, 196] on div at bounding box center [655, 204] width 143 height 318
click at [658, 186] on div at bounding box center [655, 204] width 143 height 318
click at [685, 199] on div at bounding box center [655, 204] width 143 height 318
click at [685, 240] on div at bounding box center [655, 204] width 143 height 318
click at [649, 248] on div at bounding box center [655, 204] width 143 height 318
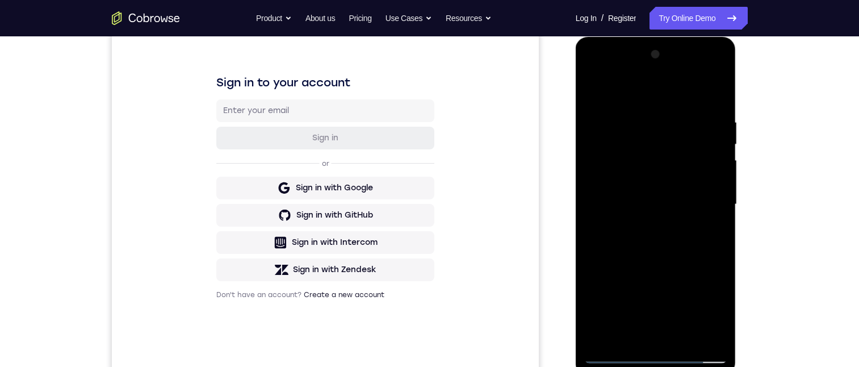
drag, startPoint x: 662, startPoint y: 213, endPoint x: 658, endPoint y: 73, distance: 139.7
click at [663, 75] on div at bounding box center [655, 204] width 143 height 318
drag, startPoint x: 682, startPoint y: 340, endPoint x: 613, endPoint y: 271, distance: 97.5
click at [673, 334] on div at bounding box center [655, 204] width 143 height 318
click at [683, 334] on div at bounding box center [655, 204] width 143 height 318
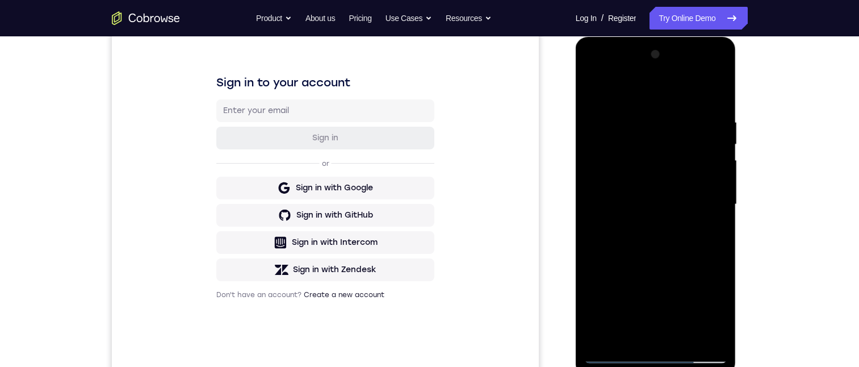
click at [681, 341] on div at bounding box center [655, 204] width 143 height 318
click at [654, 262] on div at bounding box center [655, 204] width 143 height 318
drag, startPoint x: 658, startPoint y: 204, endPoint x: 673, endPoint y: 198, distance: 15.3
click at [667, 331] on div at bounding box center [655, 204] width 143 height 318
click at [600, 89] on div at bounding box center [655, 204] width 143 height 318
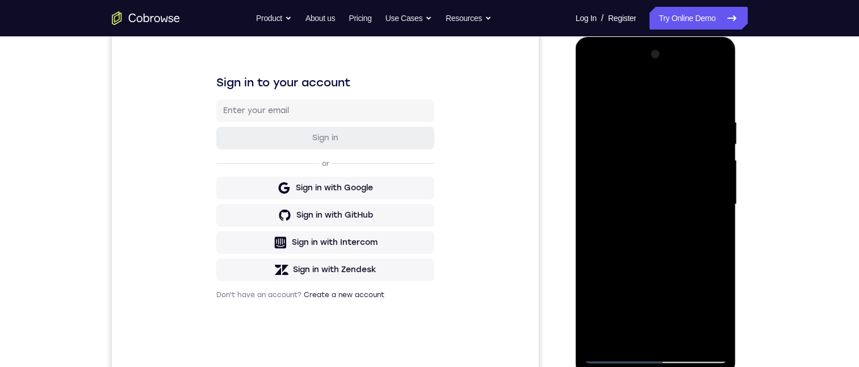
drag, startPoint x: 684, startPoint y: 105, endPoint x: 665, endPoint y: 321, distance: 216.6
click at [665, 321] on div at bounding box center [655, 204] width 143 height 318
drag, startPoint x: 665, startPoint y: 117, endPoint x: 655, endPoint y: 304, distance: 187.0
click at [655, 308] on div at bounding box center [655, 204] width 143 height 318
click at [720, 239] on div at bounding box center [655, 204] width 143 height 318
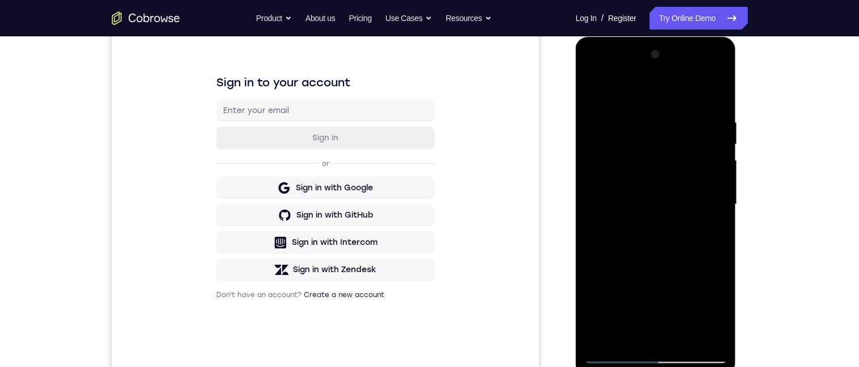
click at [716, 247] on div at bounding box center [655, 204] width 143 height 318
drag, startPoint x: 674, startPoint y: 269, endPoint x: 679, endPoint y: 90, distance: 179.4
click at [679, 89] on div at bounding box center [655, 204] width 143 height 318
drag, startPoint x: 690, startPoint y: 178, endPoint x: 692, endPoint y: 114, distance: 63.6
click at [694, 116] on div at bounding box center [655, 204] width 143 height 318
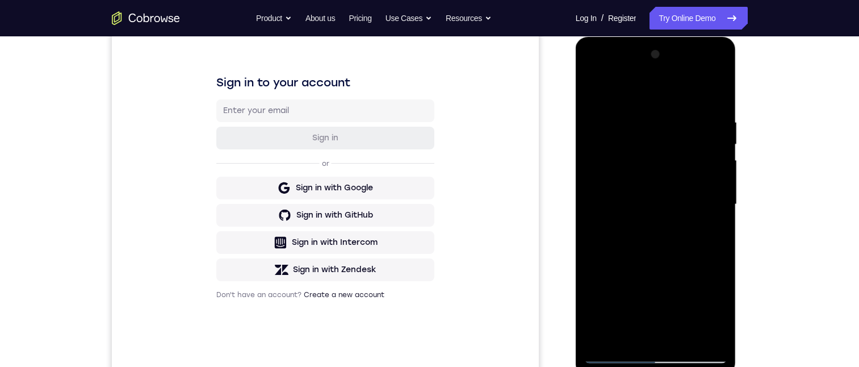
drag, startPoint x: 667, startPoint y: 122, endPoint x: 587, endPoint y: 54, distance: 105.5
click at [665, 81] on div at bounding box center [655, 204] width 143 height 318
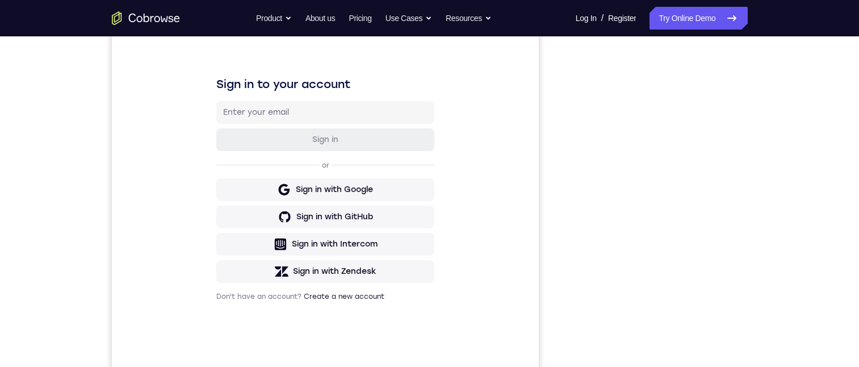
scroll to position [114, 0]
